Goal: Contribute content: Add original content to the website for others to see

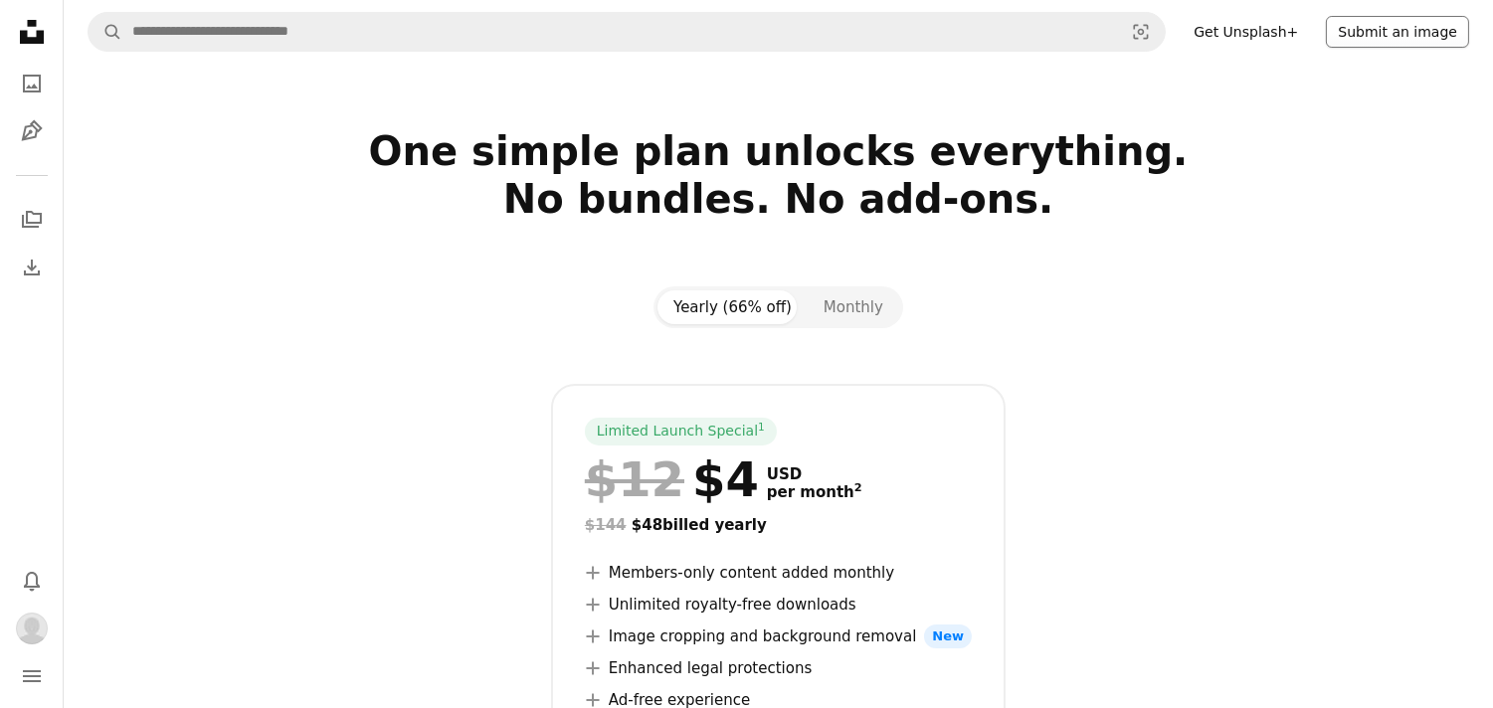
click at [1398, 30] on button "Submit an image" at bounding box center [1397, 32] width 143 height 32
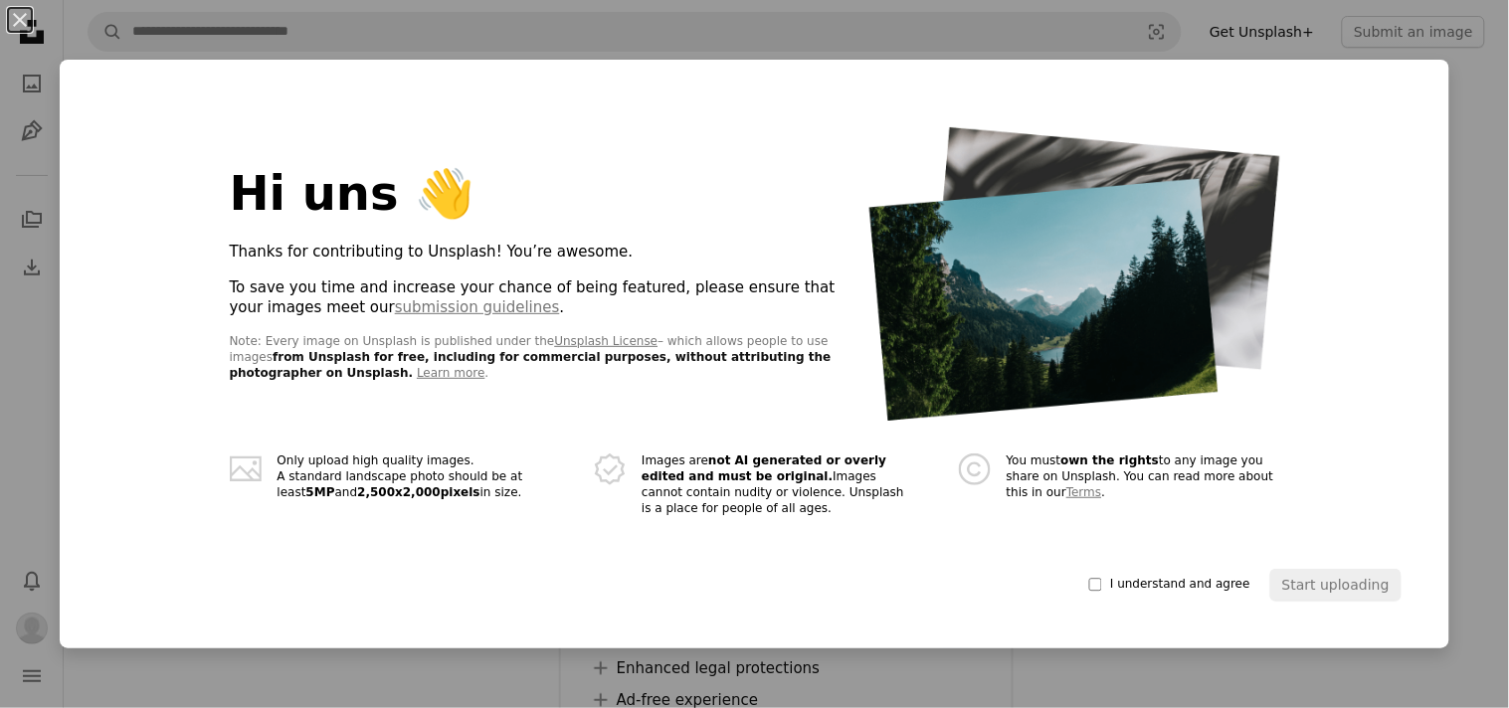
click at [300, 215] on h1 "Hi uns 👋" at bounding box center [538, 193] width 616 height 52
click at [1120, 584] on span "I understand and agree" at bounding box center [1180, 585] width 140 height 16
click at [1299, 587] on button "Start uploading" at bounding box center [1335, 585] width 131 height 32
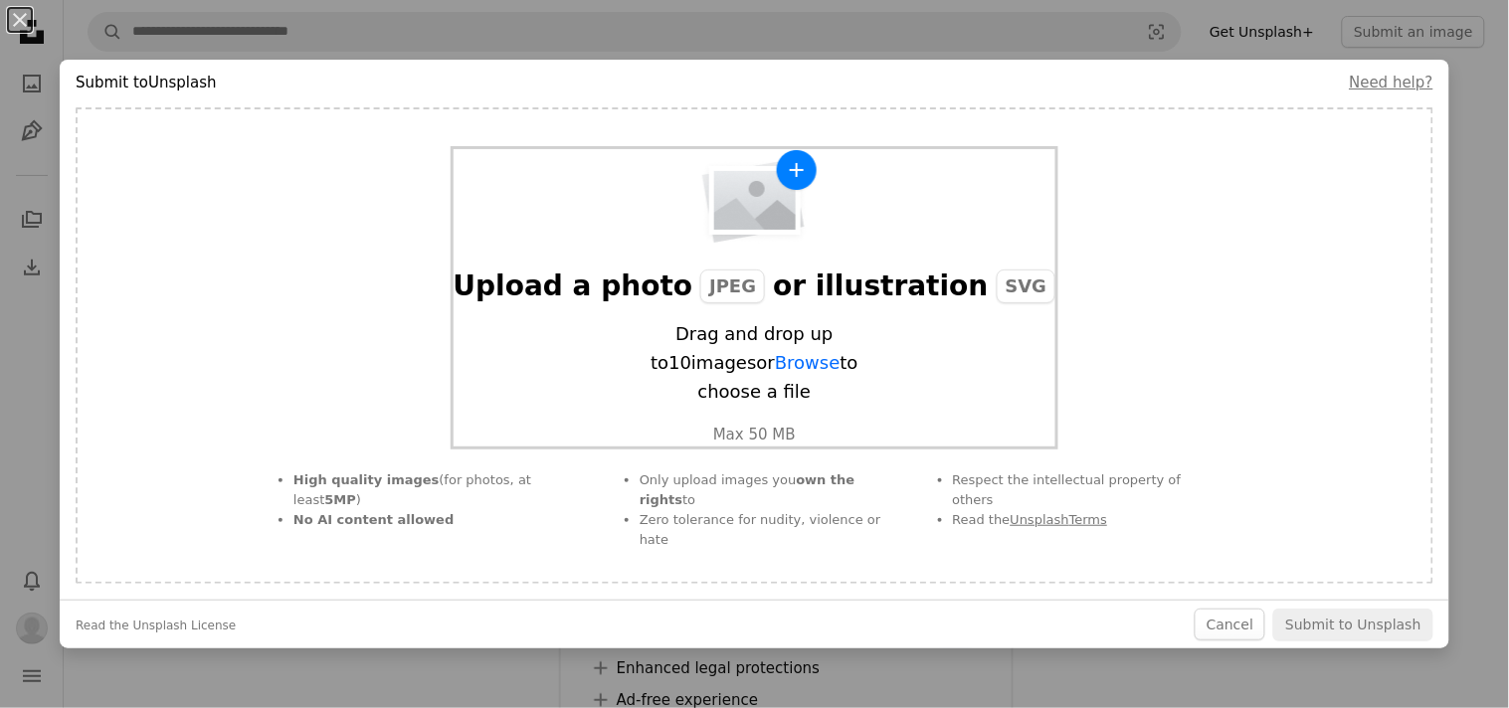
click at [784, 190] on img "button" at bounding box center [753, 197] width 129 height 96
click at [1208, 281] on div "Upload a photo JPEG or illustration SVG Drag and drop up to 10 images or Browse…" at bounding box center [755, 345] width 1358 height 477
